Goal: Information Seeking & Learning: Learn about a topic

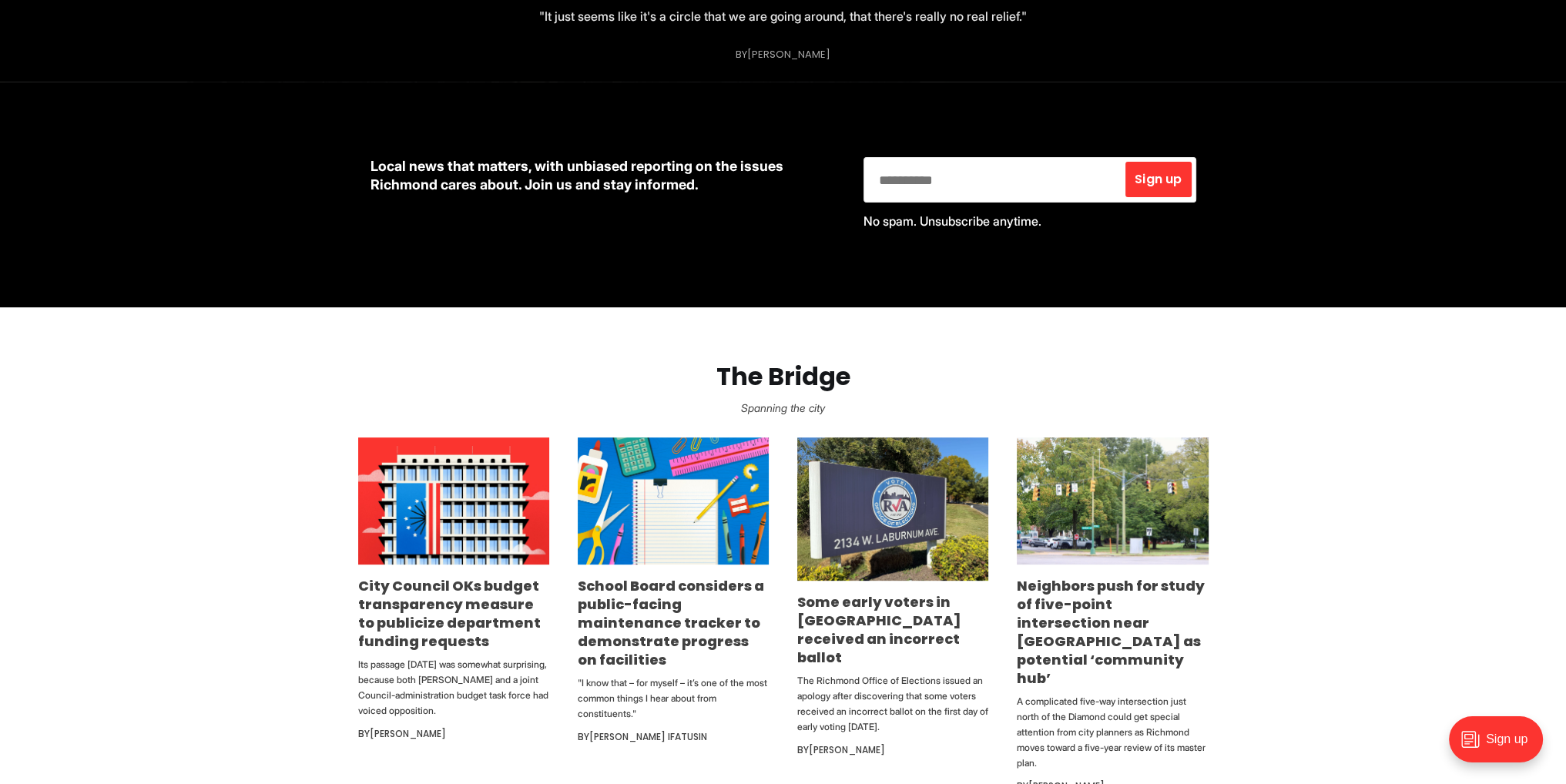
scroll to position [616, 0]
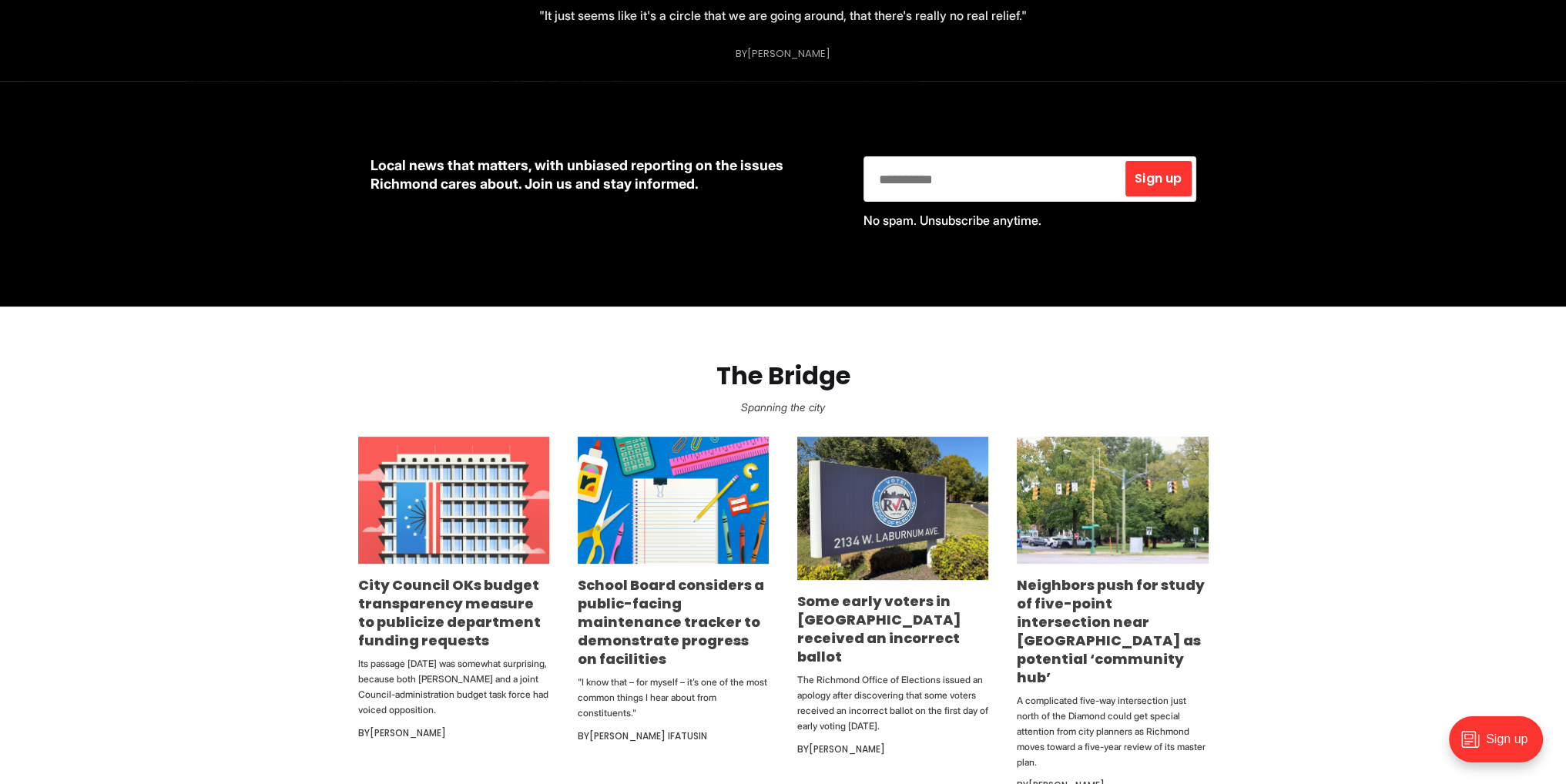
click at [421, 528] on img at bounding box center [453, 499] width 191 height 127
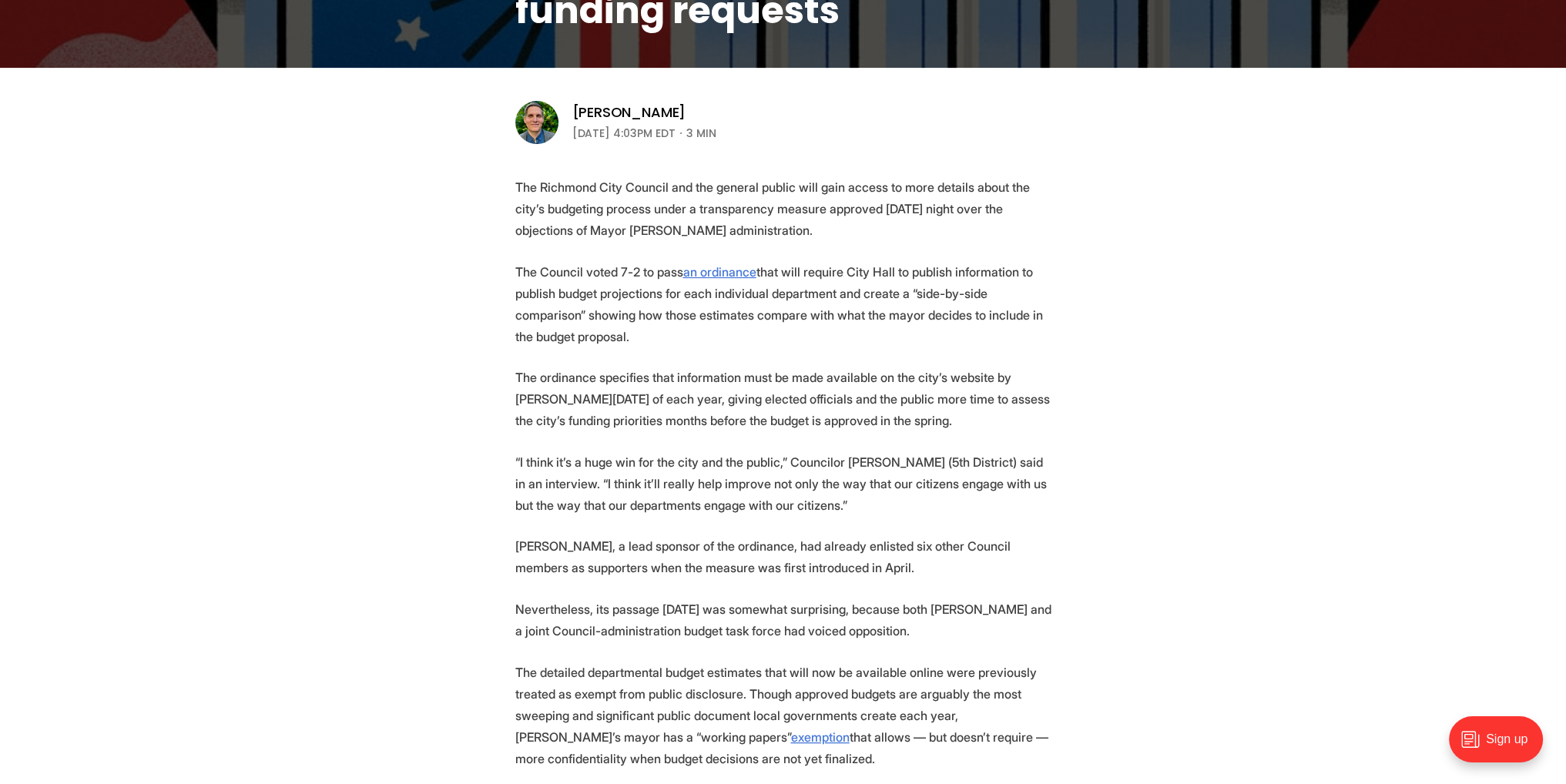
scroll to position [462, 0]
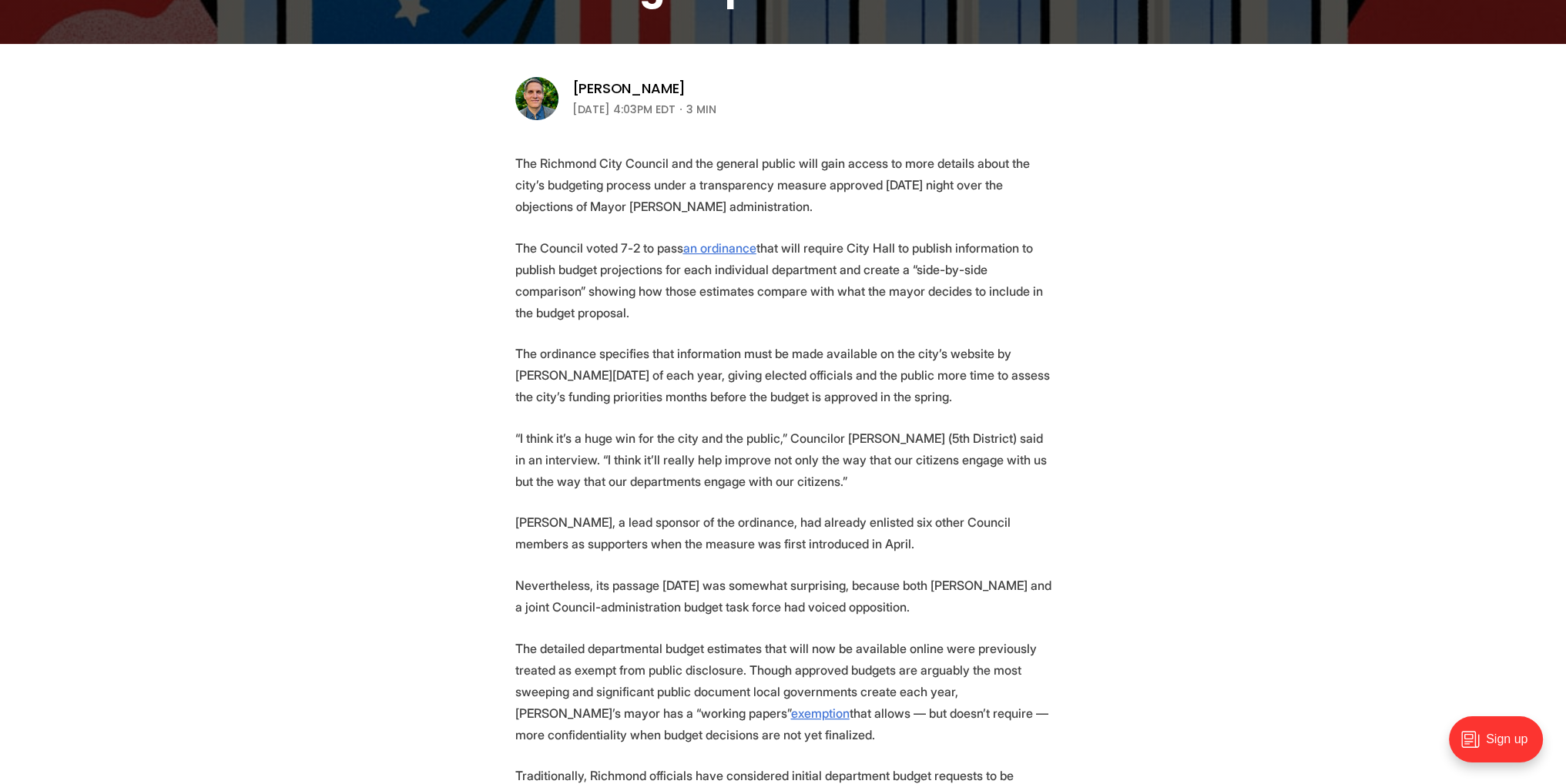
drag, startPoint x: 913, startPoint y: 627, endPoint x: 931, endPoint y: 730, distance: 104.6
drag, startPoint x: 931, startPoint y: 730, endPoint x: 863, endPoint y: 592, distance: 153.8
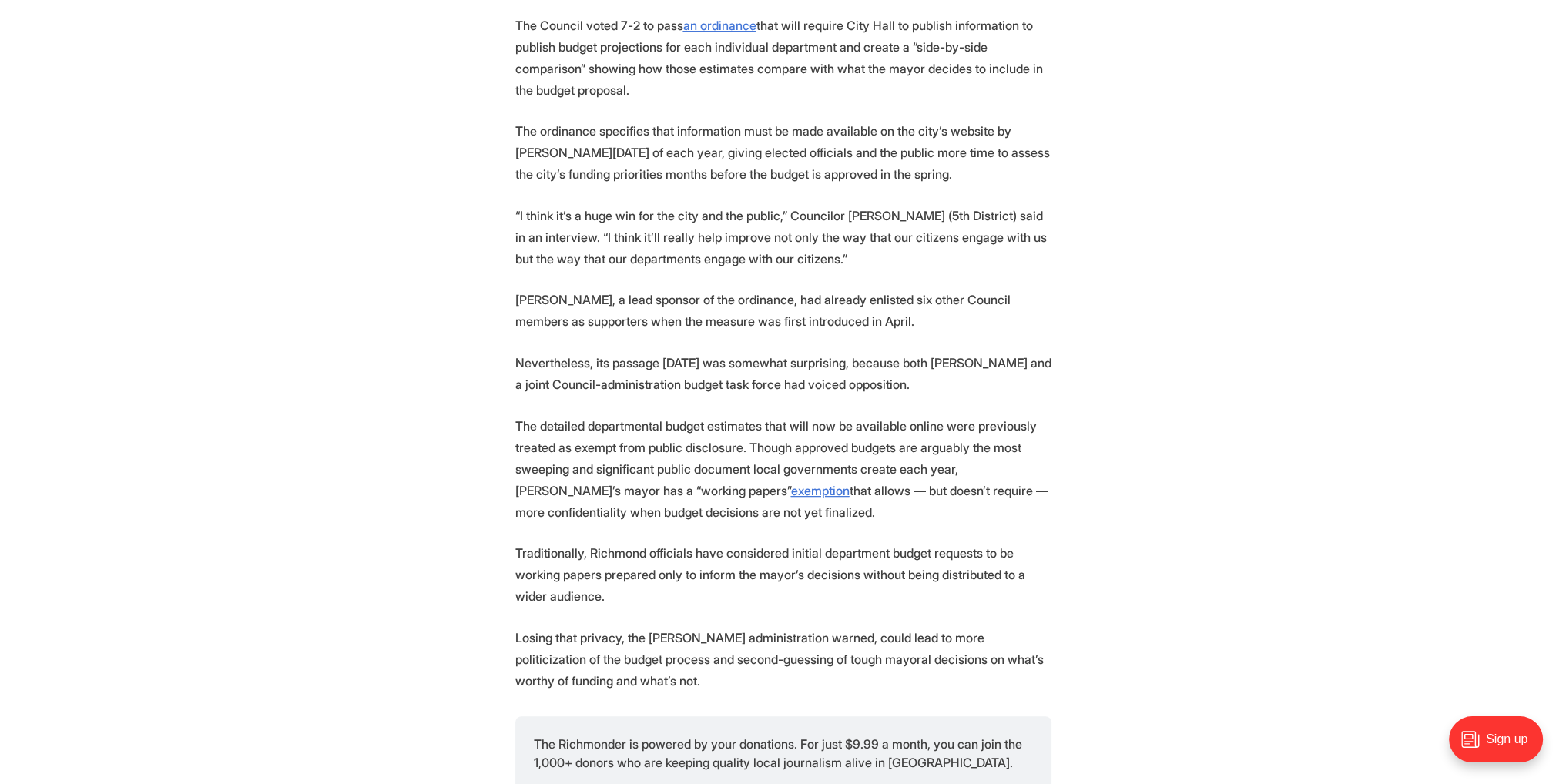
scroll to position [693, 0]
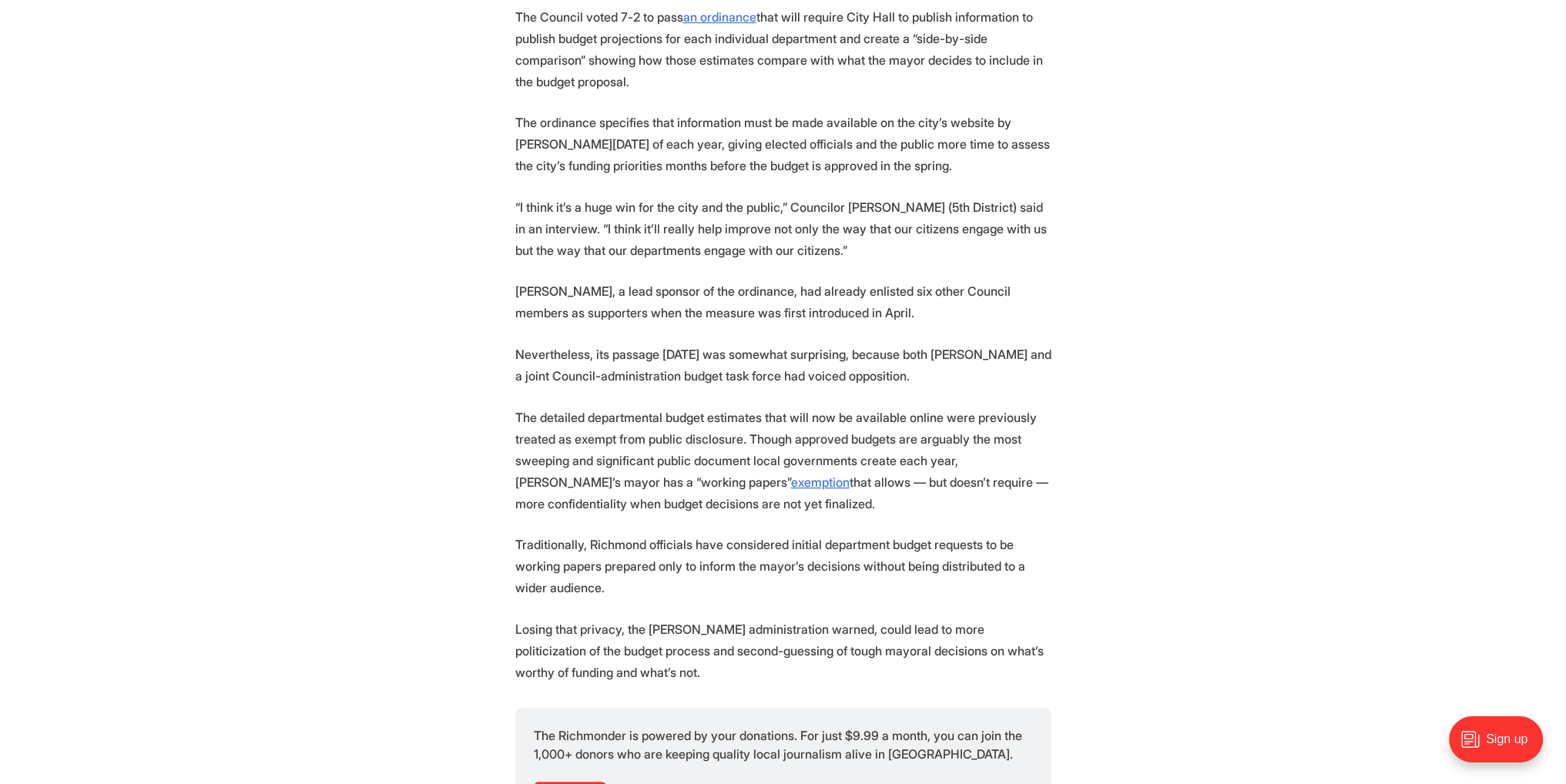
click at [863, 543] on p "Traditionally, Richmond officials have considered initial department budget req…" at bounding box center [783, 566] width 536 height 65
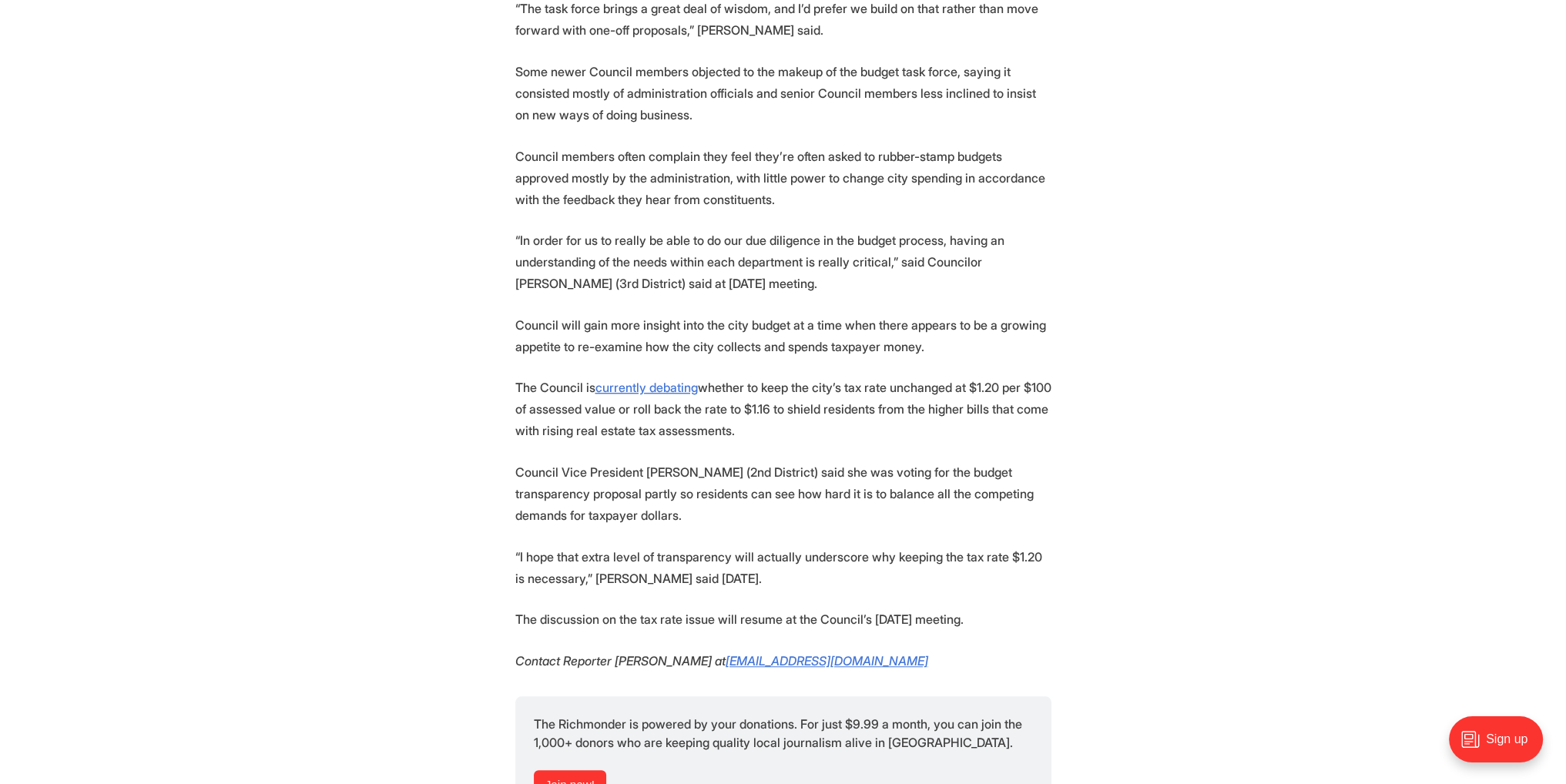
scroll to position [1771, 0]
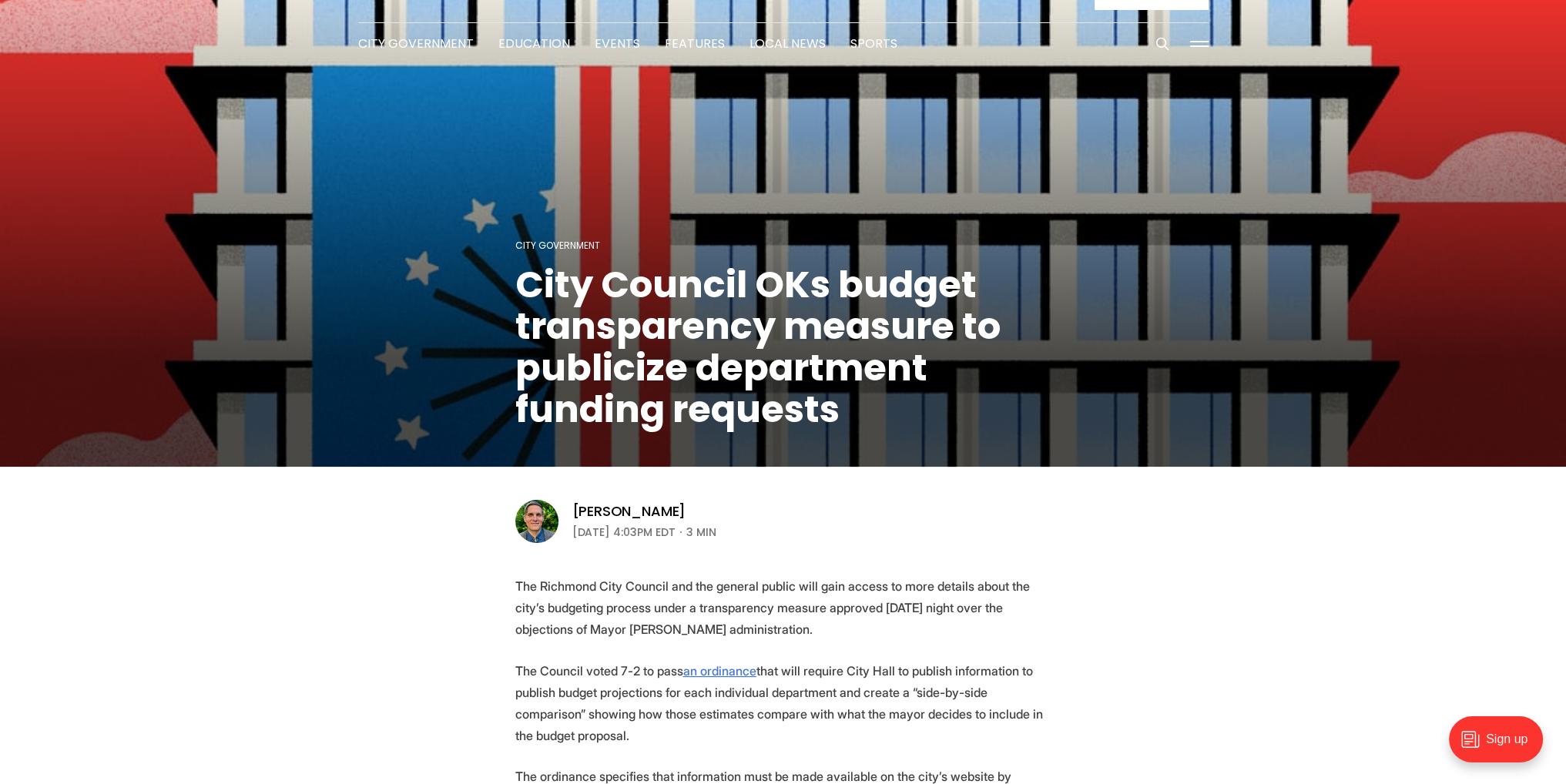
drag, startPoint x: 1087, startPoint y: 541, endPoint x: 1095, endPoint y: 392, distance: 149.2
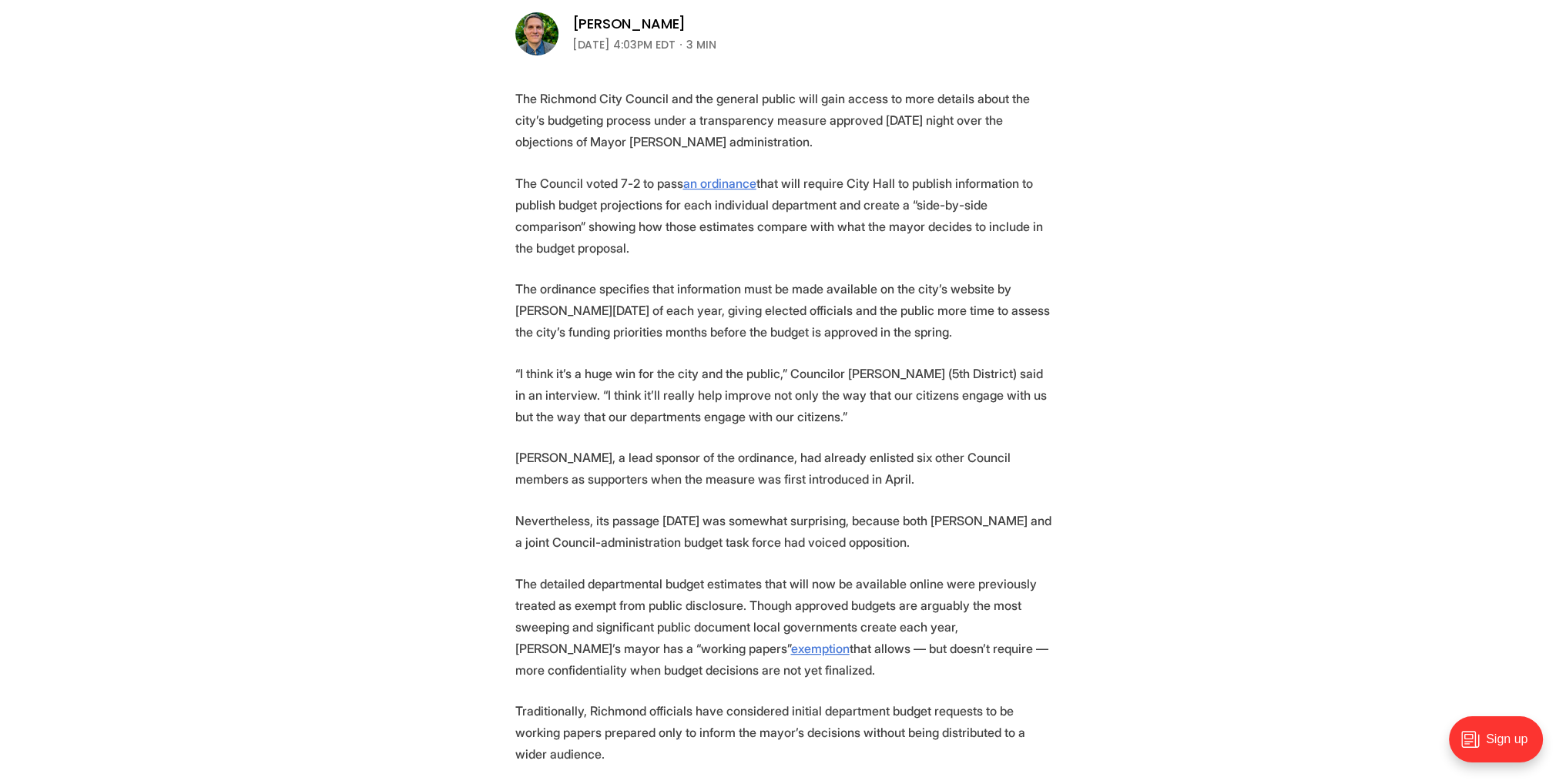
scroll to position [468, 0]
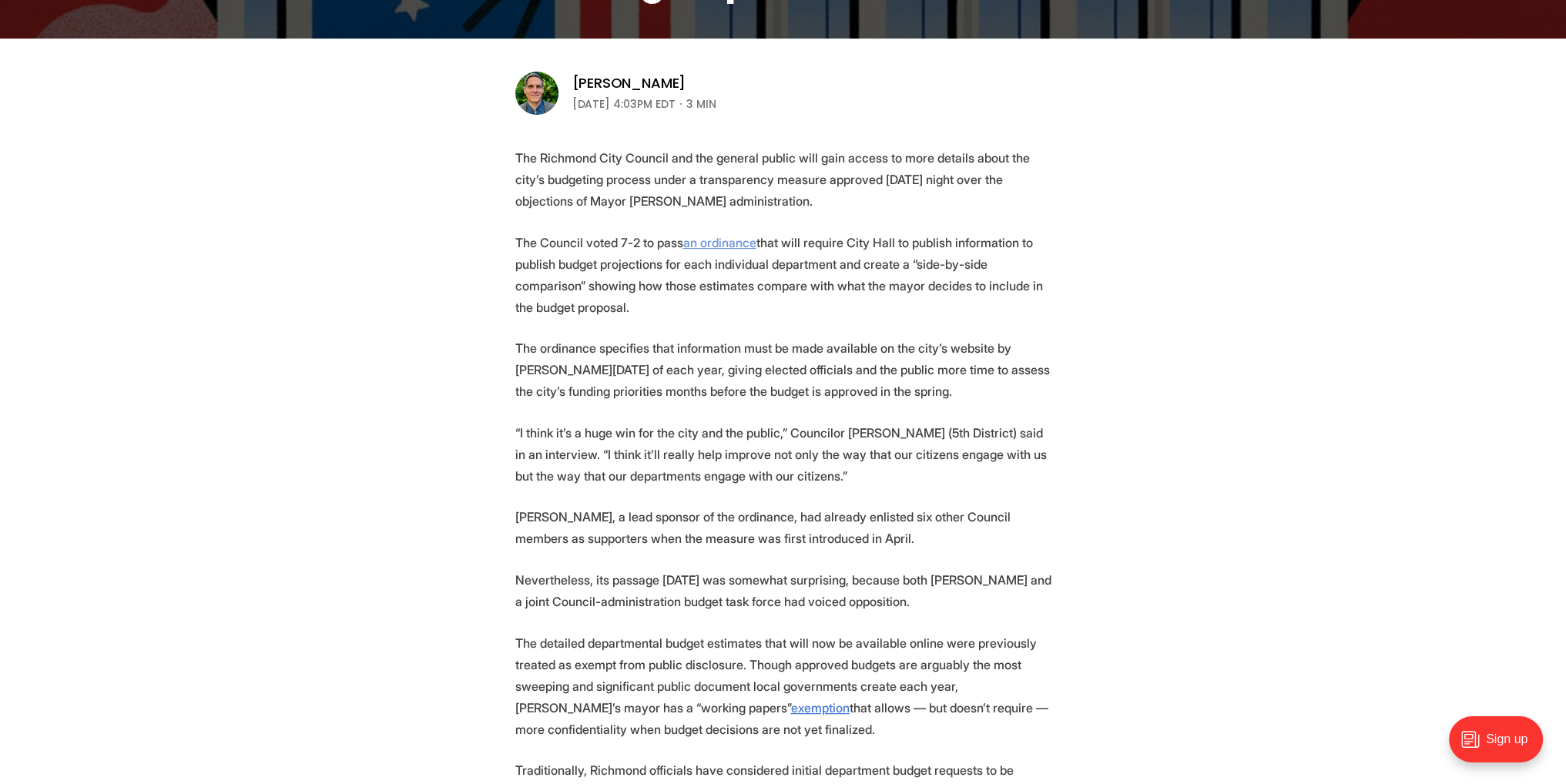
click at [727, 247] on u "an ordinance" at bounding box center [719, 242] width 74 height 15
